Goal: Information Seeking & Learning: Check status

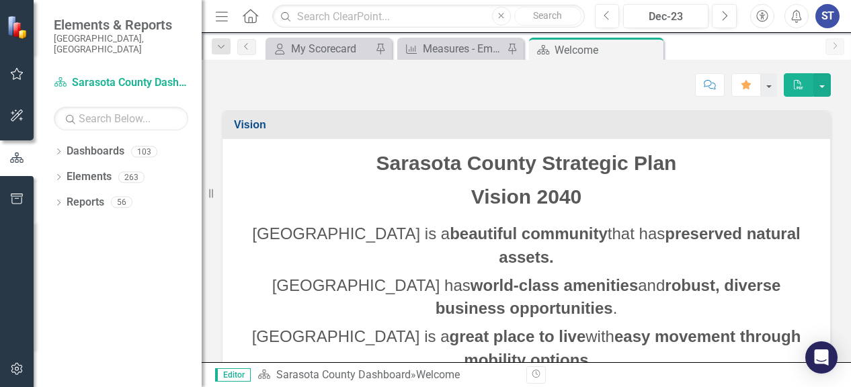
click at [59, 148] on icon at bounding box center [58, 151] width 3 height 6
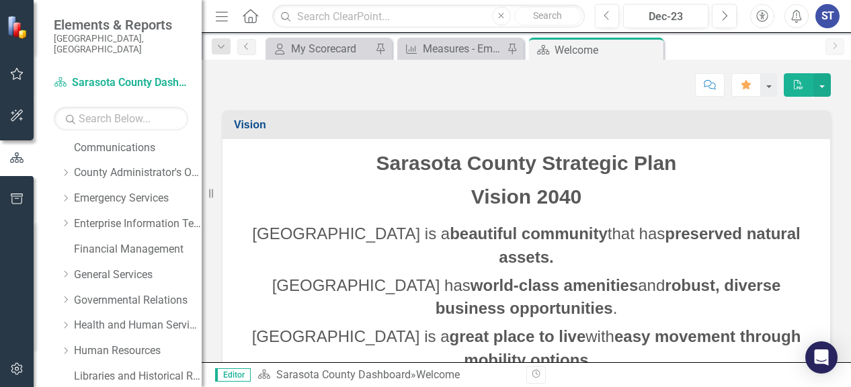
scroll to position [132, 0]
click at [106, 189] on link "Emergency Services" at bounding box center [138, 196] width 128 height 15
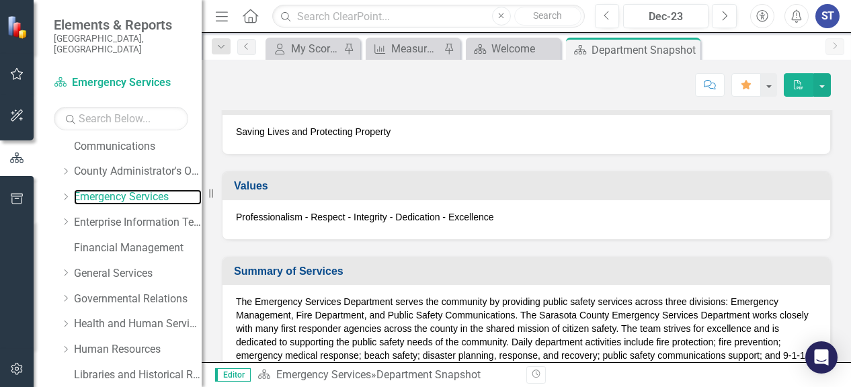
scroll to position [171, 0]
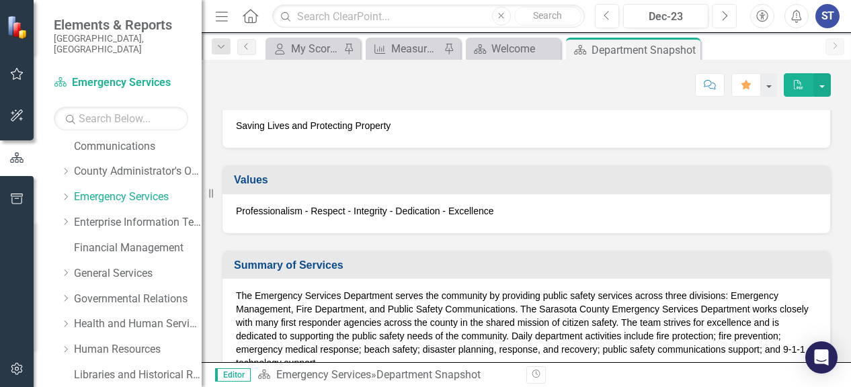
click at [732, 13] on button "Next" at bounding box center [724, 16] width 25 height 24
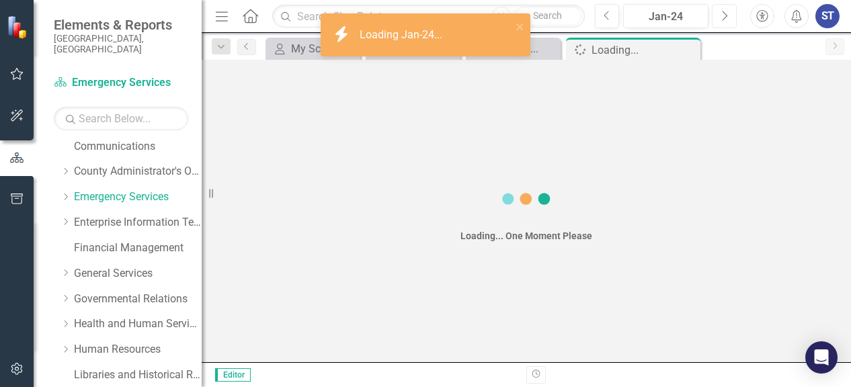
click at [732, 13] on button "Next" at bounding box center [724, 16] width 25 height 24
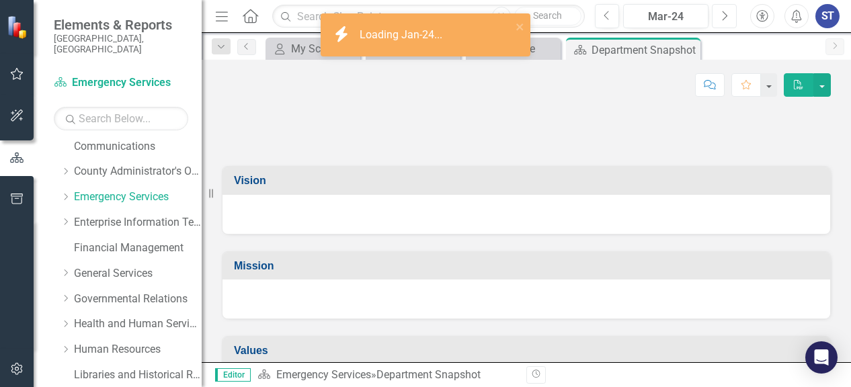
click at [732, 13] on button "Next" at bounding box center [724, 16] width 25 height 24
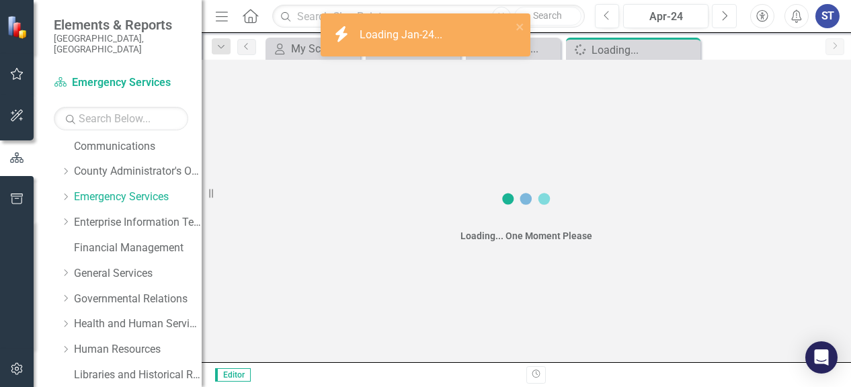
click at [732, 13] on button "Next" at bounding box center [724, 16] width 25 height 24
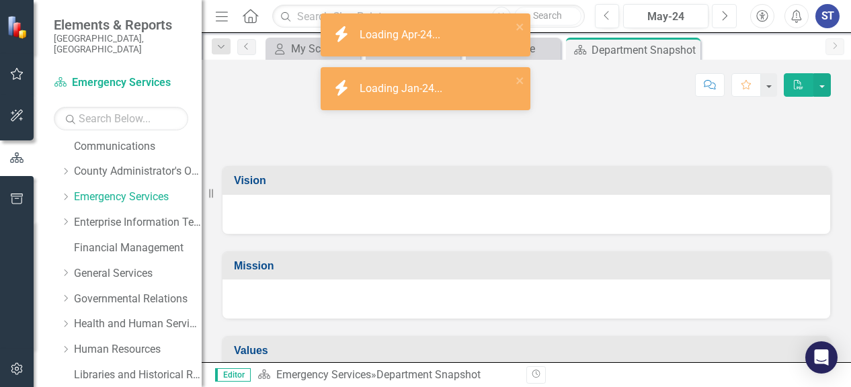
click at [732, 13] on button "Next" at bounding box center [724, 16] width 25 height 24
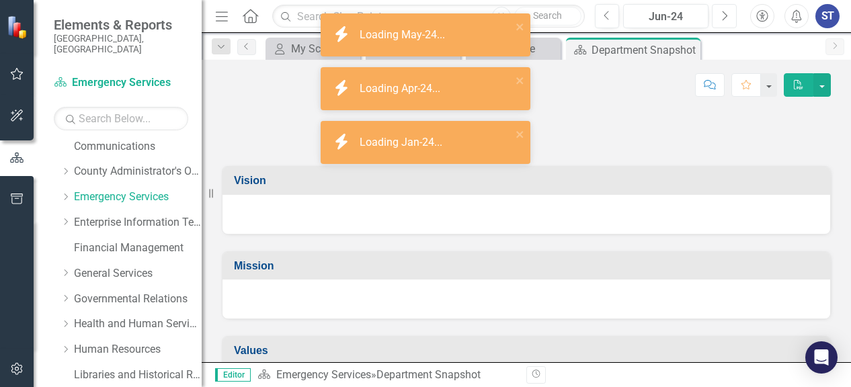
click at [732, 13] on button "Next" at bounding box center [724, 16] width 25 height 24
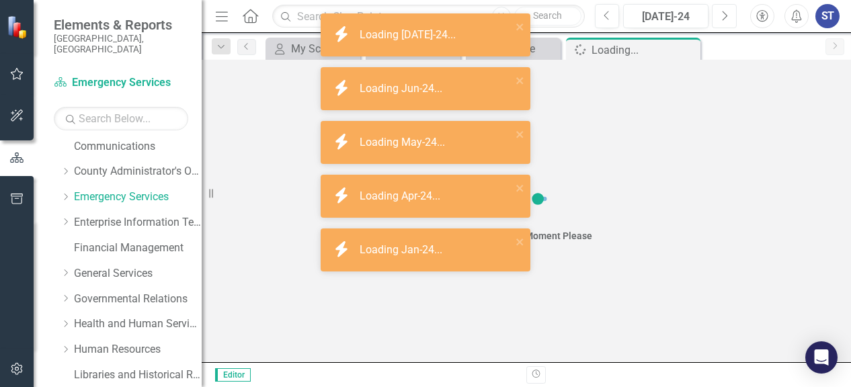
click at [732, 13] on button "Next" at bounding box center [724, 16] width 25 height 24
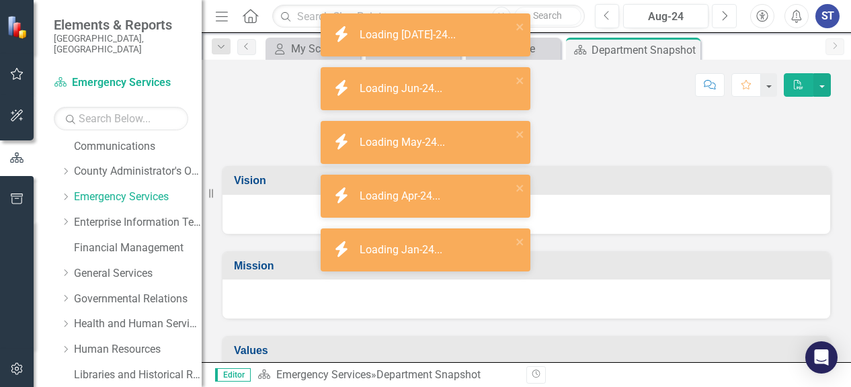
click at [732, 13] on button "Next" at bounding box center [724, 16] width 25 height 24
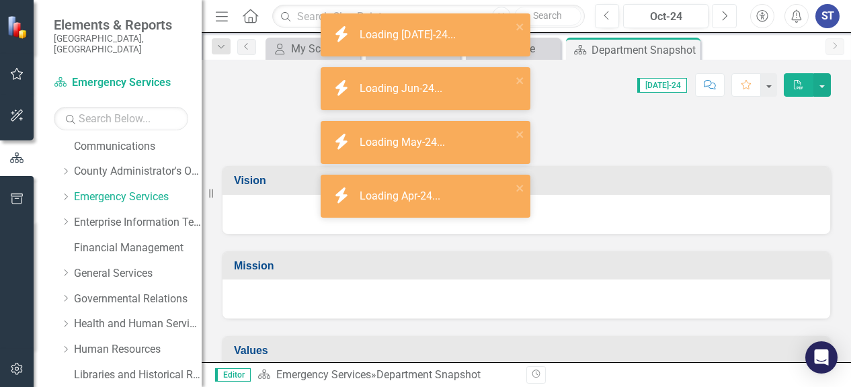
click at [732, 13] on button "Next" at bounding box center [724, 16] width 25 height 24
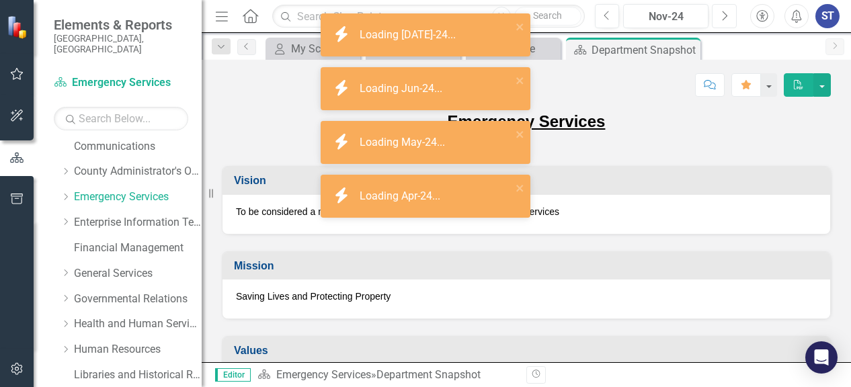
click at [732, 13] on button "Next" at bounding box center [724, 16] width 25 height 24
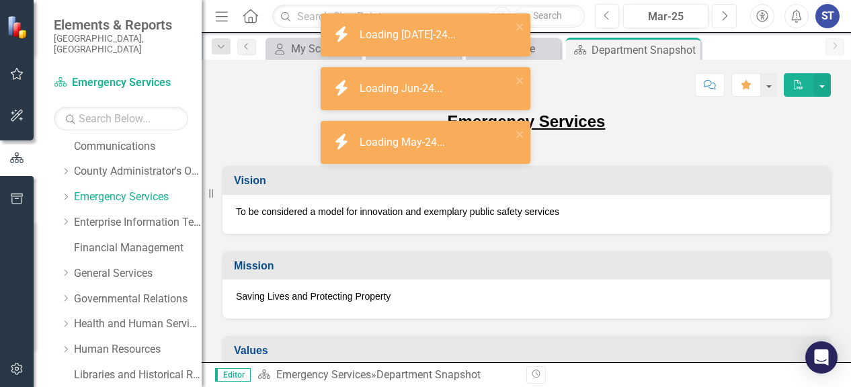
click at [732, 13] on button "Next" at bounding box center [724, 16] width 25 height 24
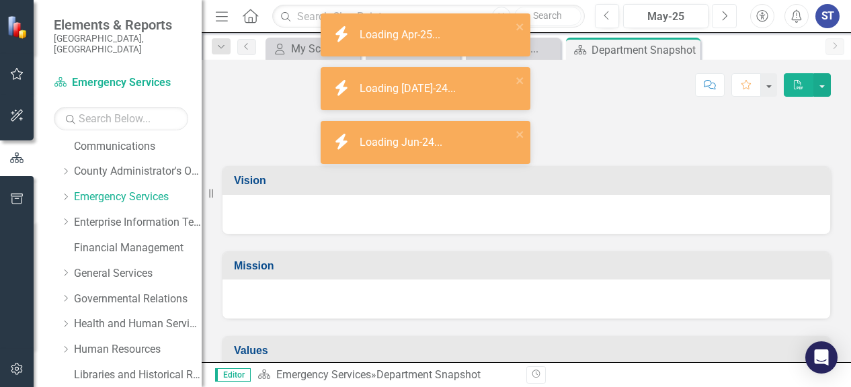
click at [732, 13] on button "Next" at bounding box center [724, 16] width 25 height 24
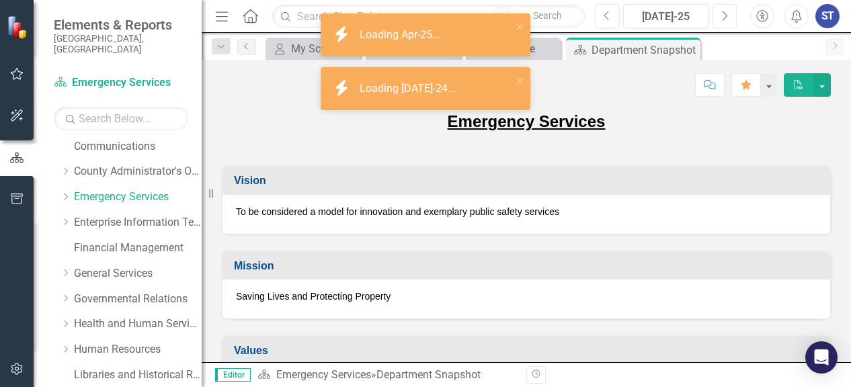
click at [732, 13] on button "Next" at bounding box center [724, 16] width 25 height 24
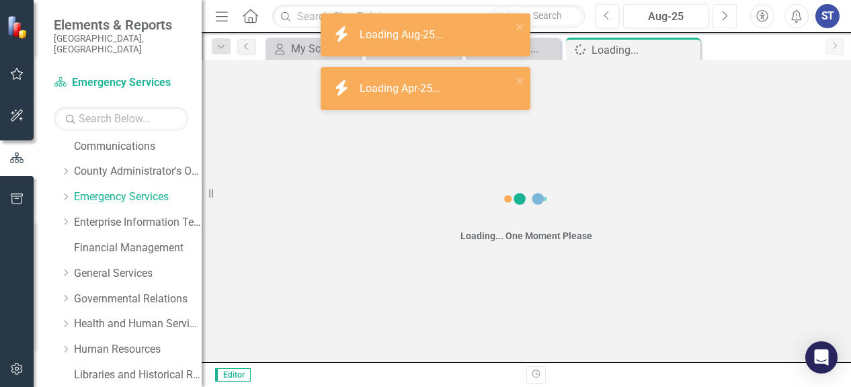
click at [732, 13] on button "Next" at bounding box center [724, 16] width 25 height 24
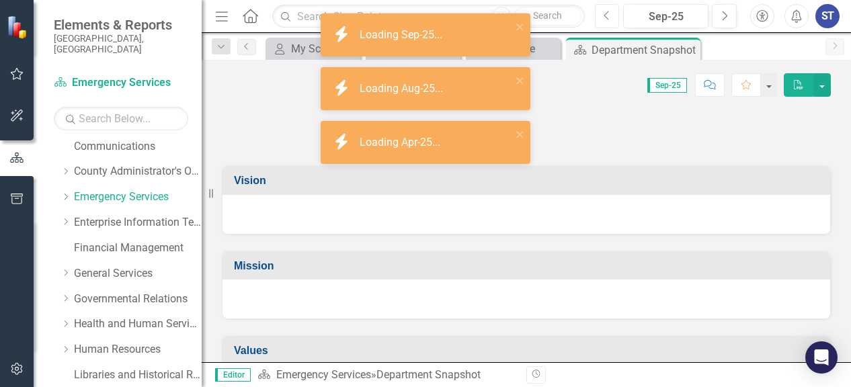
click at [608, 18] on icon "Previous" at bounding box center [606, 16] width 7 height 12
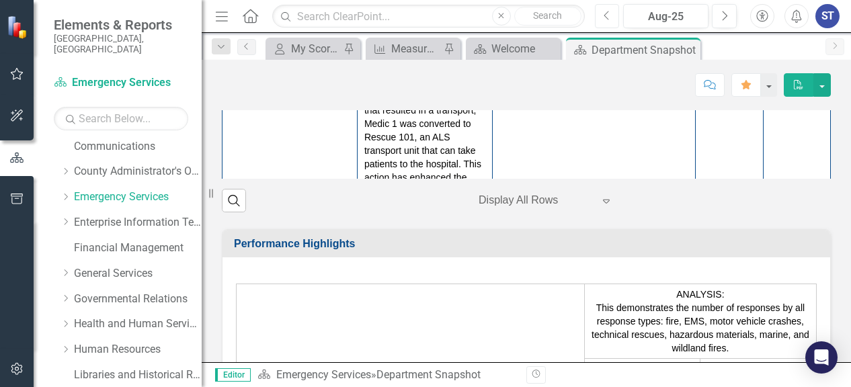
scroll to position [2098, 0]
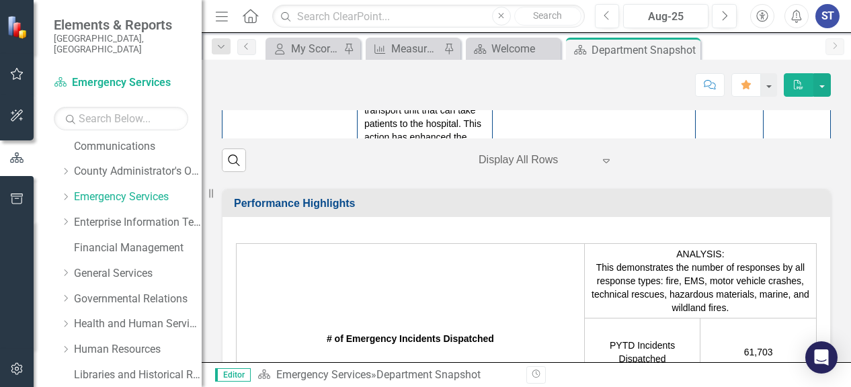
click at [808, 181] on td "[DATE]" at bounding box center [796, 44] width 67 height 315
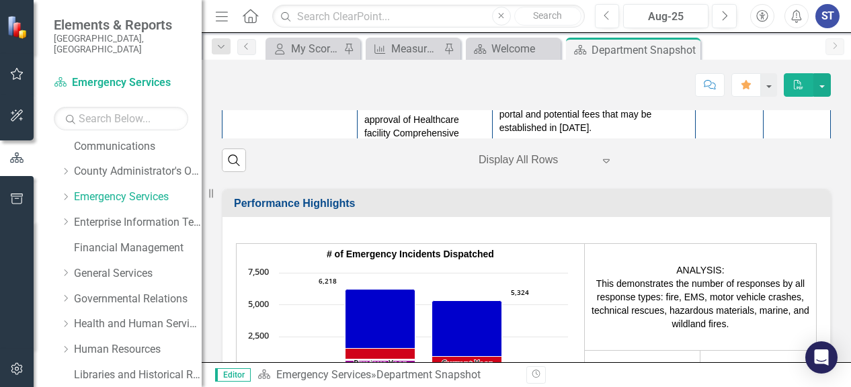
scroll to position [1693, 0]
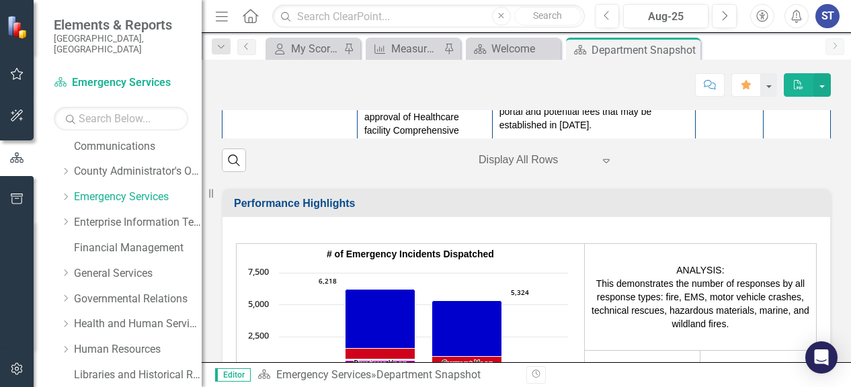
scroll to position [1666, 0]
